Goal: Task Accomplishment & Management: Manage account settings

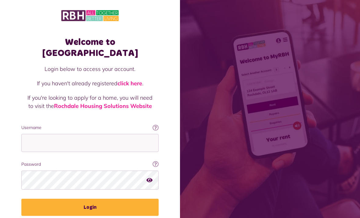
scroll to position [78, 0]
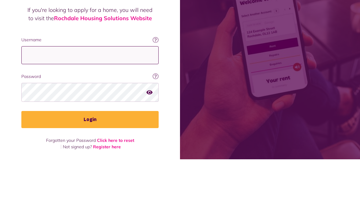
type input "**********"
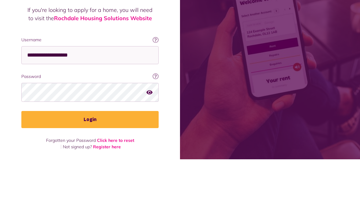
click at [90, 169] on button "Login" at bounding box center [89, 177] width 137 height 17
click at [105, 181] on button "Login" at bounding box center [89, 177] width 137 height 17
click at [124, 174] on button "Login" at bounding box center [89, 177] width 137 height 17
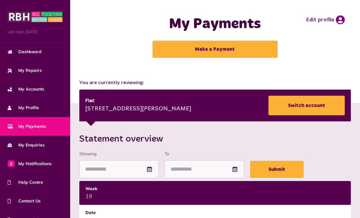
click at [15, 51] on span "Dashboard" at bounding box center [25, 52] width 34 height 6
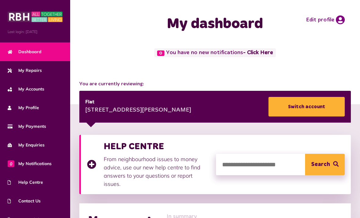
click at [338, 19] on icon at bounding box center [340, 19] width 9 height 9
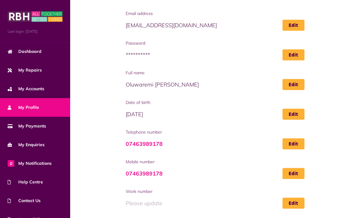
scroll to position [54, 0]
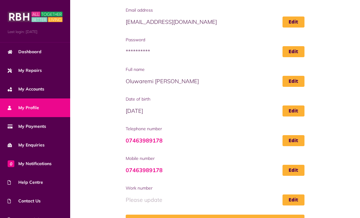
click at [12, 53] on icon at bounding box center [10, 52] width 5 height 4
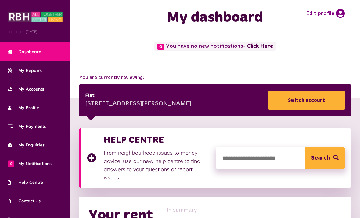
scroll to position [7, 0]
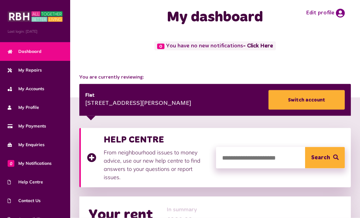
click at [90, 95] on div "Flat" at bounding box center [138, 95] width 106 height 7
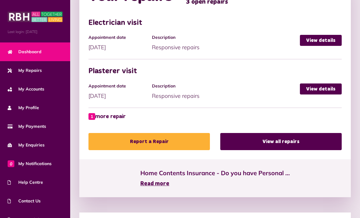
scroll to position [376, 0]
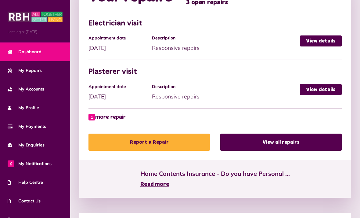
click at [98, 113] on link "1 more repair" at bounding box center [106, 117] width 37 height 8
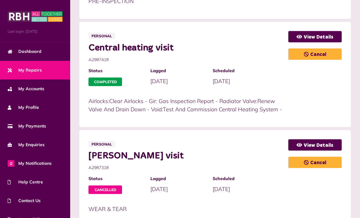
scroll to position [454, 0]
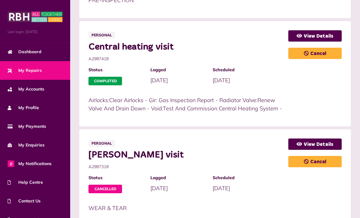
click at [13, 88] on span "My Accounts" at bounding box center [26, 89] width 37 height 6
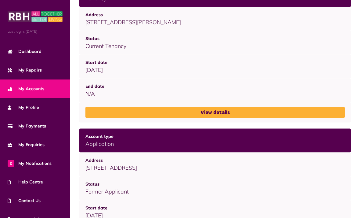
scroll to position [115, 0]
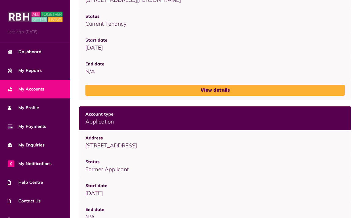
click at [24, 107] on span "My Profile" at bounding box center [23, 107] width 31 height 6
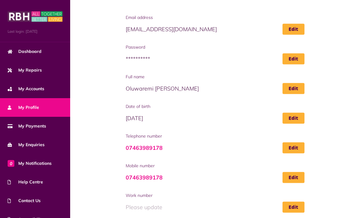
scroll to position [54, 0]
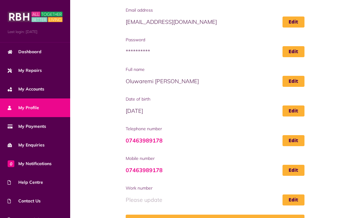
click at [22, 126] on span "My Payments" at bounding box center [27, 126] width 38 height 6
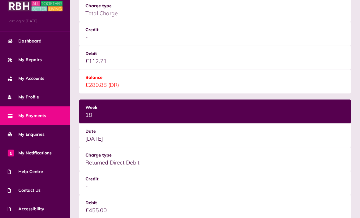
scroll to position [230, 0]
click at [19, 172] on span "Help Centre" at bounding box center [25, 171] width 35 height 6
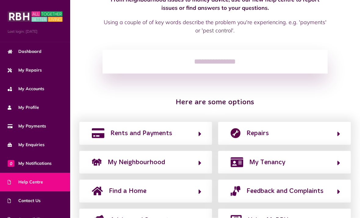
scroll to position [60, 0]
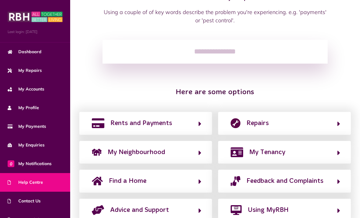
click at [278, 61] on input "search" at bounding box center [215, 52] width 225 height 24
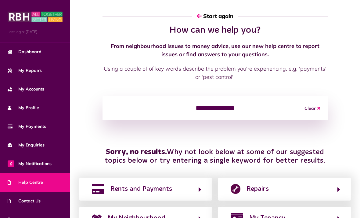
scroll to position [0, 0]
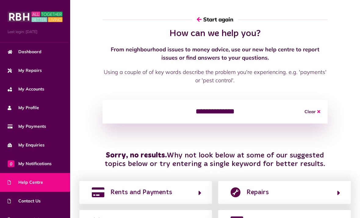
click at [268, 116] on input "**********" at bounding box center [215, 111] width 225 height 24
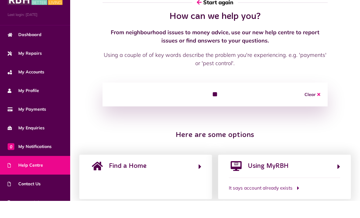
type input "*"
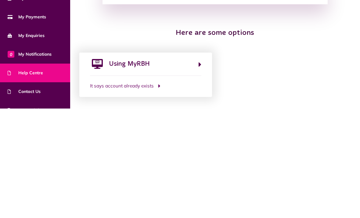
scroll to position [16, 0]
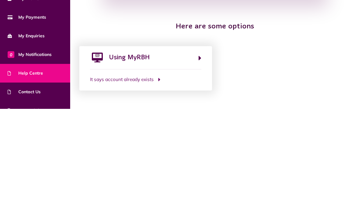
type input "*****"
click at [154, 185] on button "It says account already exists" at bounding box center [145, 188] width 111 height 7
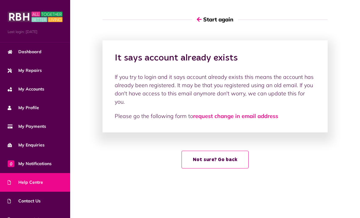
scroll to position [0, 0]
click at [13, 149] on link "My Enquiries" at bounding box center [35, 144] width 70 height 19
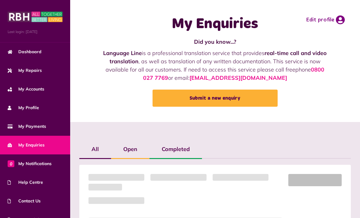
click at [16, 134] on link "My Payments" at bounding box center [35, 126] width 70 height 19
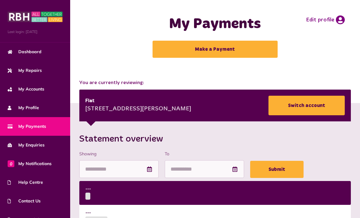
click at [15, 47] on link "Dashboard" at bounding box center [35, 51] width 70 height 19
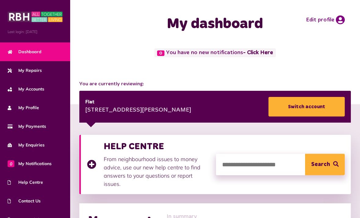
click at [100, 110] on div "[STREET_ADDRESS][PERSON_NAME]" at bounding box center [138, 110] width 106 height 9
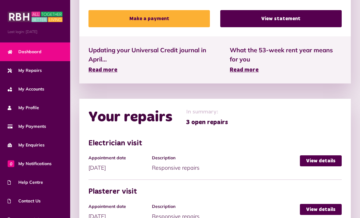
scroll to position [257, 0]
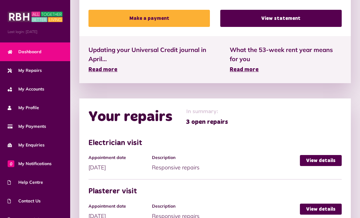
click at [309, 25] on link "View statement" at bounding box center [280, 18] width 121 height 17
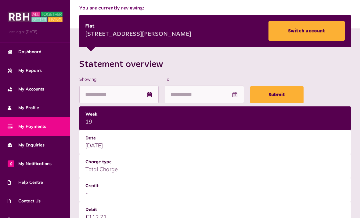
click at [306, 148] on td "11/08/2025" at bounding box center [215, 142] width 272 height 24
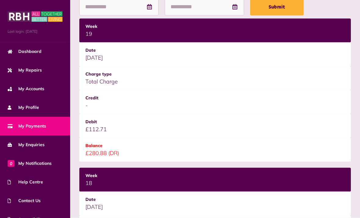
scroll to position [171, 0]
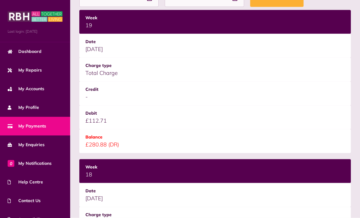
click at [91, 146] on td "£280.88 (DR)" at bounding box center [215, 141] width 272 height 24
click at [294, 160] on td "18" at bounding box center [215, 171] width 272 height 24
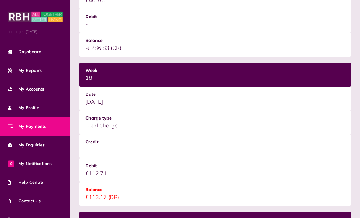
scroll to position [555, 0]
